Goal: Transaction & Acquisition: Purchase product/service

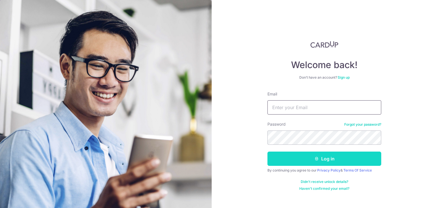
type input "[EMAIL_ADDRESS][DOMAIN_NAME]"
click at [296, 156] on button "Log in" at bounding box center [324, 158] width 114 height 14
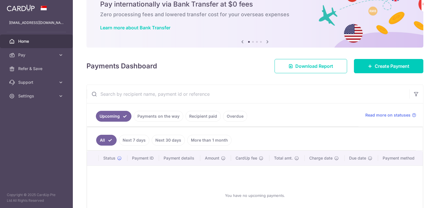
scroll to position [28, 0]
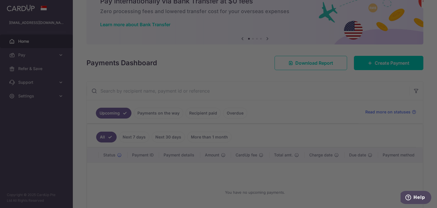
click at [384, 60] on div at bounding box center [220, 105] width 441 height 210
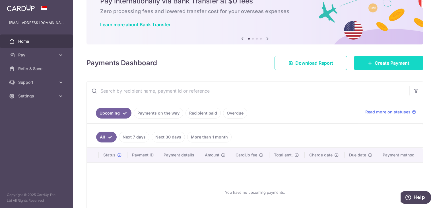
click at [368, 63] on icon at bounding box center [370, 63] width 5 height 5
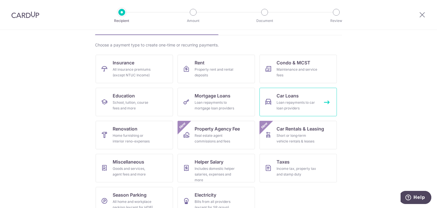
scroll to position [47, 0]
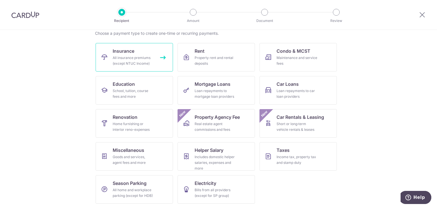
click at [146, 54] on link "Insurance All insurance premiums (except NTUC Income)" at bounding box center [134, 57] width 77 height 28
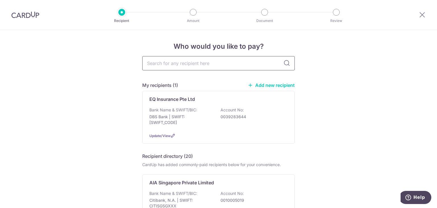
click at [196, 64] on input "text" at bounding box center [218, 63] width 153 height 14
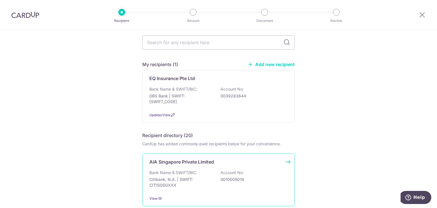
scroll to position [114, 0]
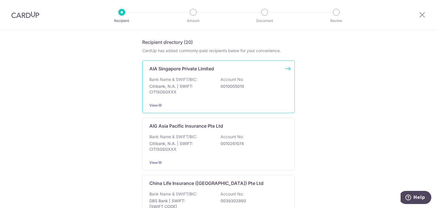
click at [197, 77] on div "Bank Name & SWIFT/BIC: Citibank, N.A. | SWIFT: CITISGSGXXX Account No: 00100050…" at bounding box center [218, 87] width 138 height 21
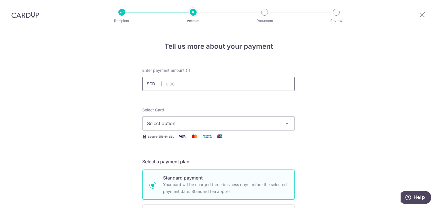
click at [204, 84] on input "text" at bounding box center [218, 84] width 153 height 14
type input "6,000.00"
click at [201, 122] on span "Select option" at bounding box center [213, 123] width 133 height 7
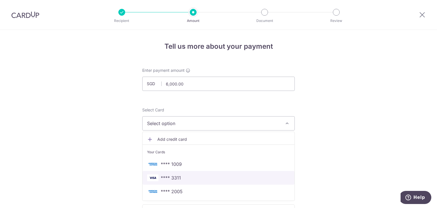
click at [190, 179] on span "**** 3311" at bounding box center [218, 177] width 143 height 7
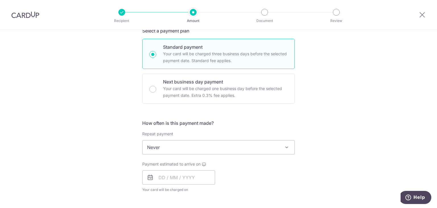
scroll to position [142, 0]
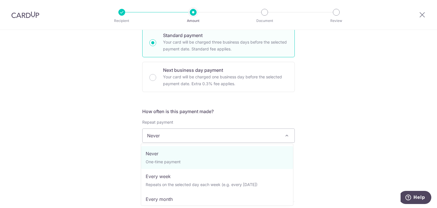
click at [172, 136] on span "Never" at bounding box center [219, 136] width 152 height 14
click at [109, 122] on div "Tell us more about your payment Enter payment amount SGD 6,000.00 6000.00 Selec…" at bounding box center [218, 145] width 437 height 515
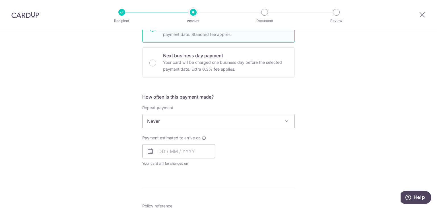
scroll to position [228, 0]
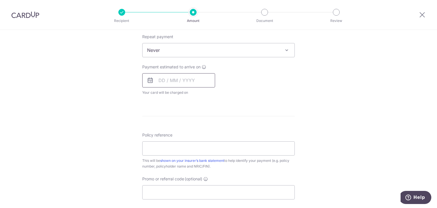
click at [160, 80] on input "text" at bounding box center [178, 80] width 73 height 14
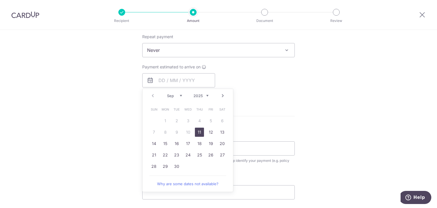
click at [198, 131] on link "11" at bounding box center [199, 131] width 9 height 9
type input "[DATE]"
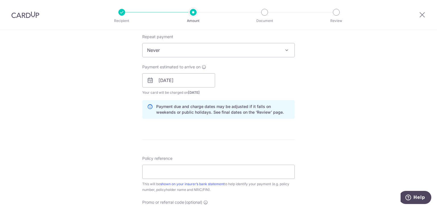
click at [103, 112] on div "Tell us more about your payment Enter payment amount SGD 6,000.00 6000.00 Selec…" at bounding box center [218, 71] width 437 height 538
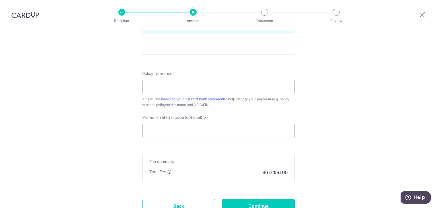
scroll to position [313, 0]
paste input "OFF225"
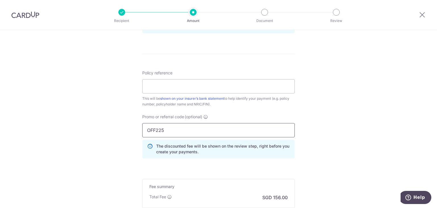
type input "OFF225"
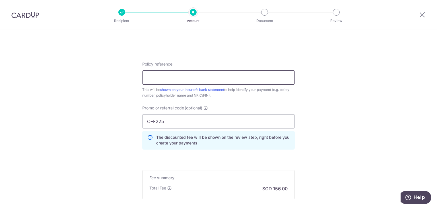
scroll to position [300, 0]
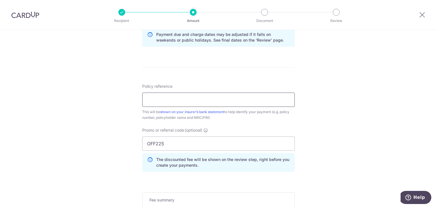
click at [230, 97] on input "Policy reference" at bounding box center [218, 99] width 153 height 14
paste input "U128331101"
type input "U128331101"
click at [350, 91] on div "Tell us more about your payment Enter payment amount SGD 6,000.00 6000.00 Selec…" at bounding box center [218, 12] width 437 height 564
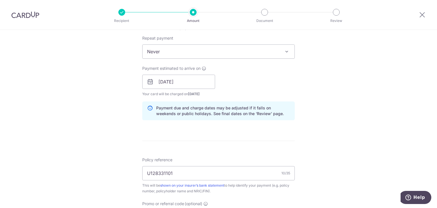
scroll to position [385, 0]
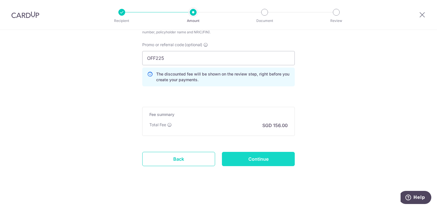
click at [269, 158] on input "Continue" at bounding box center [258, 159] width 73 height 14
type input "Create Schedule"
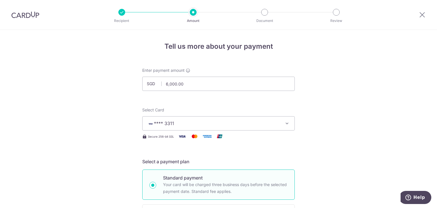
click at [200, 121] on span "**** 3311" at bounding box center [213, 123] width 133 height 7
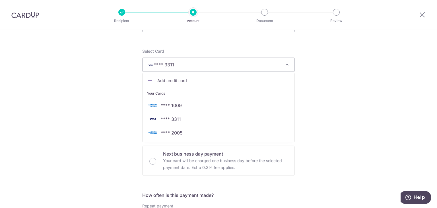
scroll to position [57, 0]
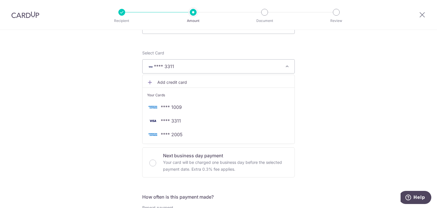
click at [189, 79] on span "Add credit card" at bounding box center [223, 82] width 133 height 6
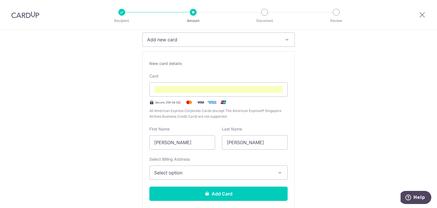
scroll to position [85, 0]
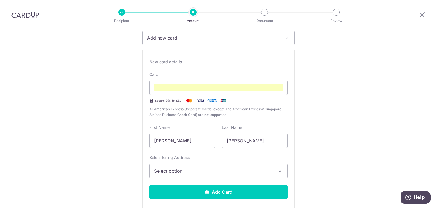
click at [194, 168] on span "Select option" at bounding box center [213, 170] width 118 height 7
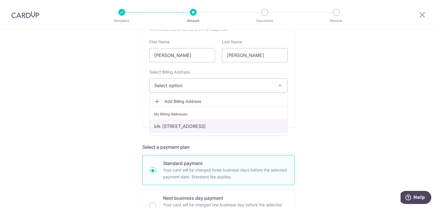
click at [193, 128] on link "blk [STREET_ADDRESS]" at bounding box center [219, 126] width 138 height 14
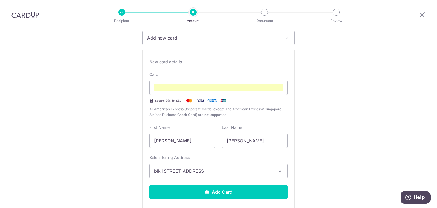
drag, startPoint x: 191, startPoint y: 140, endPoint x: 104, endPoint y: 140, distance: 87.1
type input "[PERSON_NAME]"
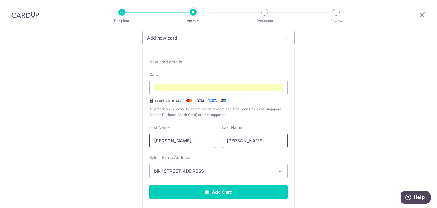
drag, startPoint x: 249, startPoint y: 140, endPoint x: 172, endPoint y: 139, distance: 76.8
click at [172, 139] on div "First Name Derrick Last Name Derrick" at bounding box center [218, 135] width 145 height 23
type input "Chan"
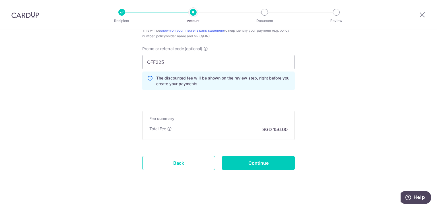
scroll to position [541, 0]
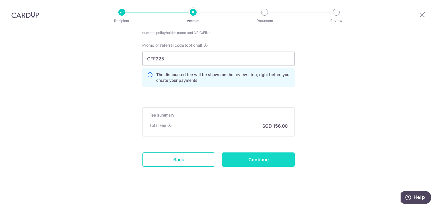
click at [270, 156] on input "Continue" at bounding box center [258, 159] width 73 height 14
type input "Update Schedule"
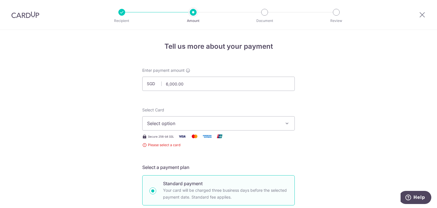
click at [236, 123] on span "Select option" at bounding box center [213, 123] width 133 height 7
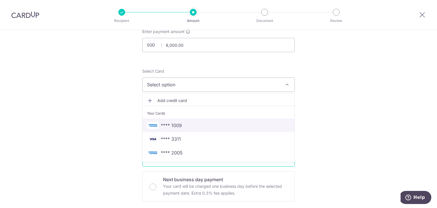
scroll to position [57, 0]
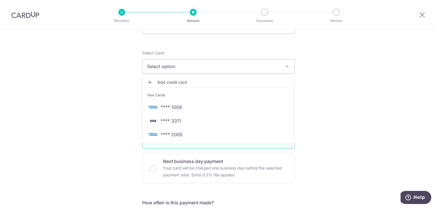
click at [191, 82] on span "Add credit card" at bounding box center [223, 82] width 133 height 6
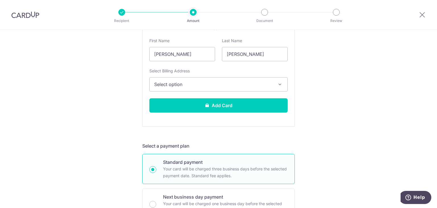
scroll to position [142, 0]
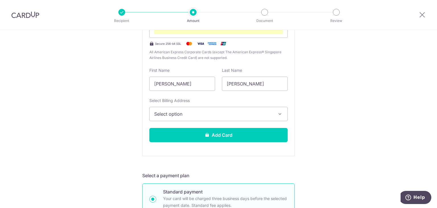
click at [189, 113] on span "Select option" at bounding box center [213, 113] width 118 height 7
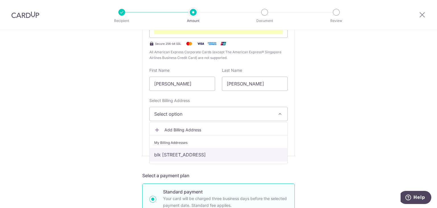
drag, startPoint x: 184, startPoint y: 154, endPoint x: 186, endPoint y: 140, distance: 13.7
click at [184, 154] on link "blk [STREET_ADDRESS]" at bounding box center [219, 155] width 138 height 14
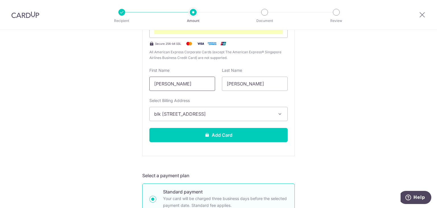
drag, startPoint x: 193, startPoint y: 83, endPoint x: 107, endPoint y: 80, distance: 86.0
type input "[PERSON_NAME]"
drag, startPoint x: 255, startPoint y: 85, endPoint x: 178, endPoint y: 81, distance: 77.2
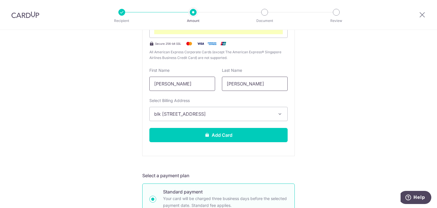
click at [178, 81] on div "First Name Derrick Last Name Derrick" at bounding box center [218, 78] width 145 height 23
type input "Chan"
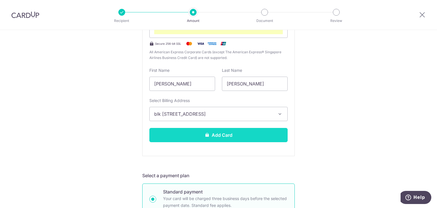
click at [230, 133] on button "Add Card" at bounding box center [218, 135] width 138 height 14
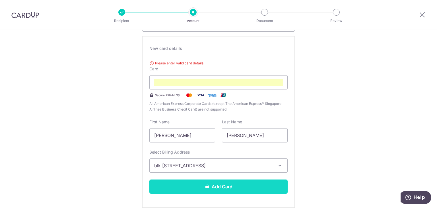
scroll to position [93, 0]
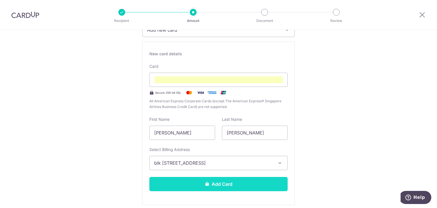
click at [261, 180] on button "Add Card" at bounding box center [218, 184] width 138 height 14
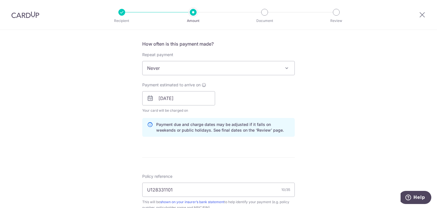
scroll to position [313, 0]
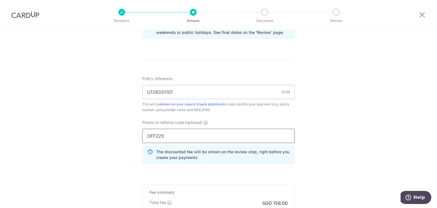
drag, startPoint x: 171, startPoint y: 132, endPoint x: 90, endPoint y: 129, distance: 81.1
click at [90, 129] on div "Tell us more about your payment Enter payment amount SGD 6,000.00 6000.00 Unabl…" at bounding box center [218, 1] width 437 height 569
type input "CU16"
click at [85, 127] on div "Tell us more about your payment Enter payment amount SGD 6,000.00 6000.00 Unabl…" at bounding box center [218, 1] width 437 height 569
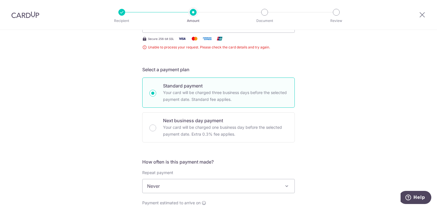
scroll to position [85, 0]
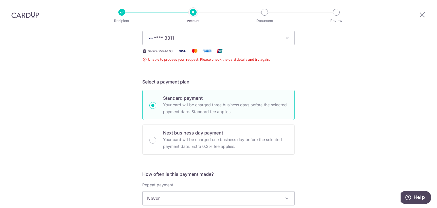
click at [183, 39] on span "**** 3311" at bounding box center [213, 37] width 133 height 7
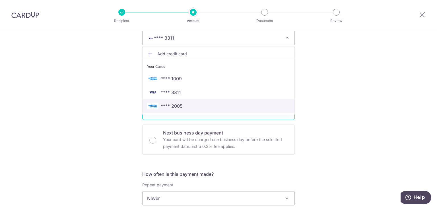
click at [200, 106] on span "**** 2005" at bounding box center [218, 105] width 143 height 7
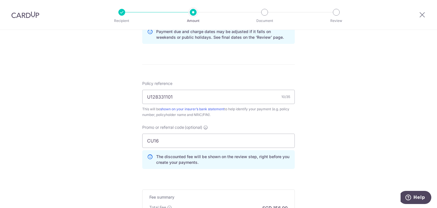
scroll to position [385, 0]
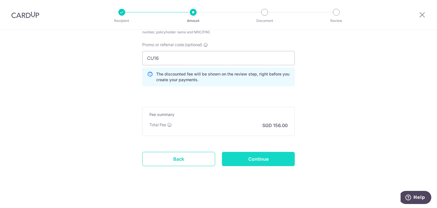
click at [245, 156] on input "Continue" at bounding box center [258, 159] width 73 height 14
type input "Update Schedule"
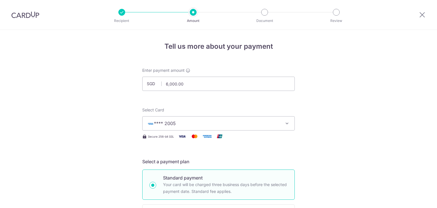
scroll to position [393, 0]
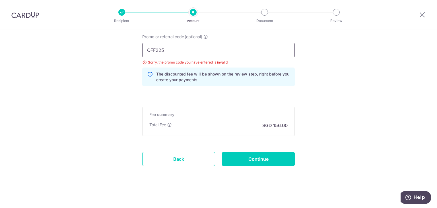
drag, startPoint x: 172, startPoint y: 49, endPoint x: 108, endPoint y: 45, distance: 63.6
type input "CU16"
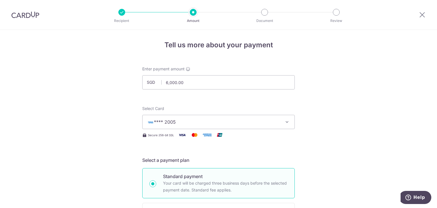
scroll to position [0, 0]
